Goal: Information Seeking & Learning: Find specific page/section

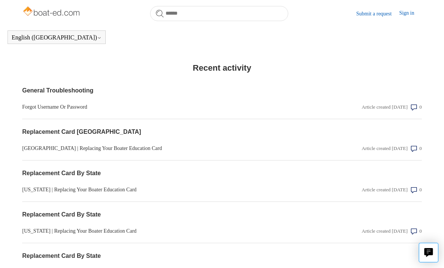
scroll to position [707, 0]
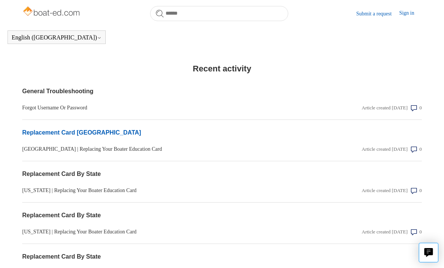
click at [37, 128] on link "Replacement Card [GEOGRAPHIC_DATA]" at bounding box center [162, 132] width 280 height 9
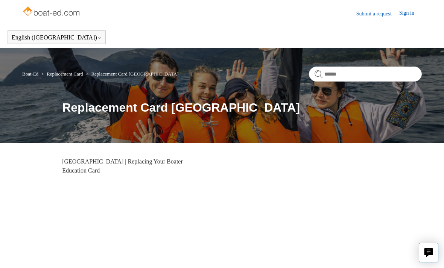
click at [368, 16] on link "Submit a request" at bounding box center [377, 14] width 43 height 8
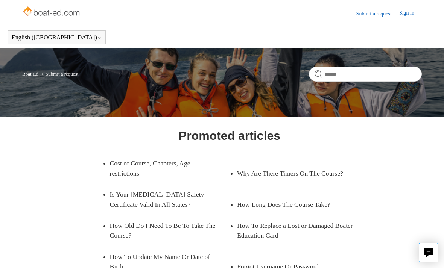
click at [404, 14] on link "Sign in" at bounding box center [410, 13] width 23 height 9
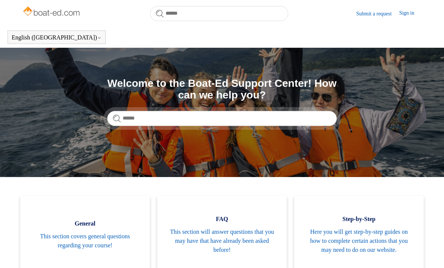
scroll to position [707, 0]
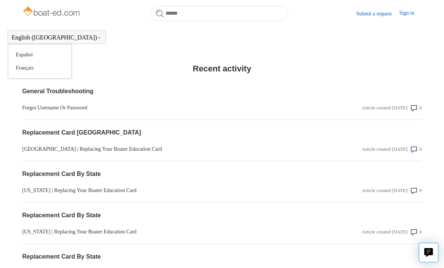
click at [14, 38] on button "English ([GEOGRAPHIC_DATA])" at bounding box center [57, 37] width 90 height 7
click at [82, 87] on link "General Troubleshooting" at bounding box center [162, 91] width 280 height 9
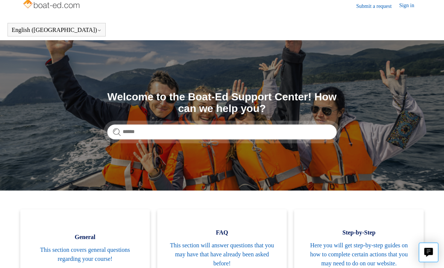
scroll to position [0, 0]
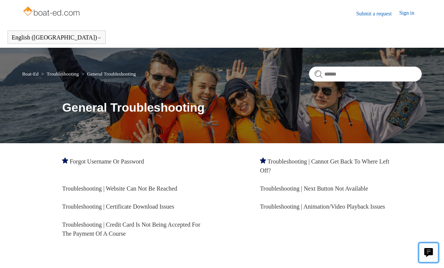
click at [431, 254] on icon "Live chat" at bounding box center [429, 251] width 9 height 7
click at [396, 26] on header "Submit a request Sign in" at bounding box center [222, 13] width 400 height 27
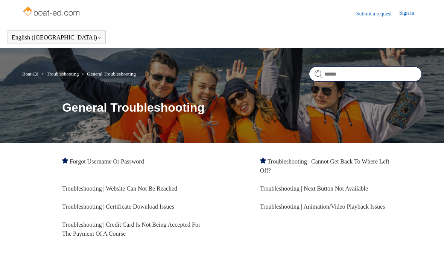
click at [333, 73] on input "Search" at bounding box center [365, 74] width 113 height 15
type input "**********"
